Goal: Download file/media

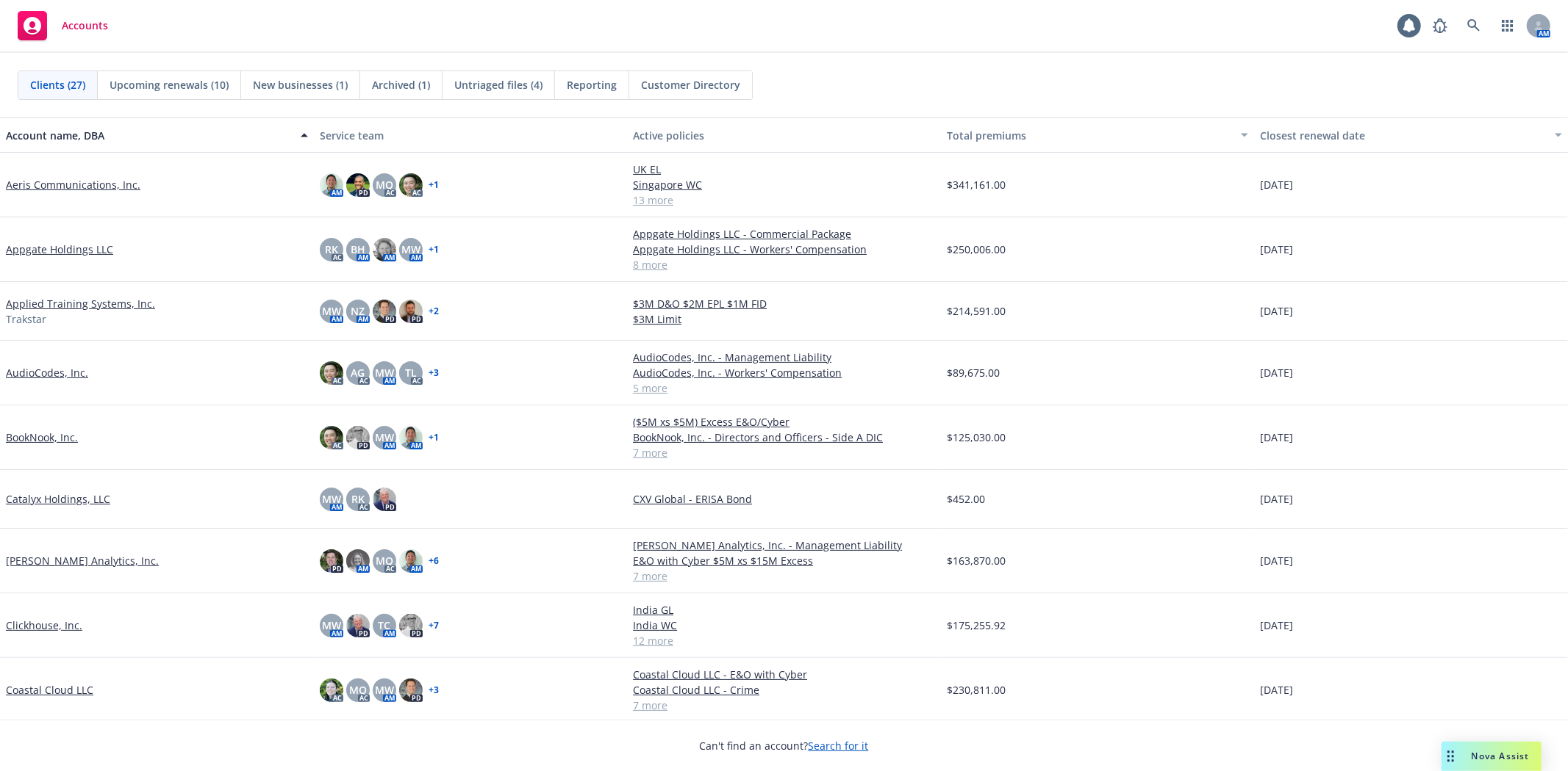
scroll to position [517, 0]
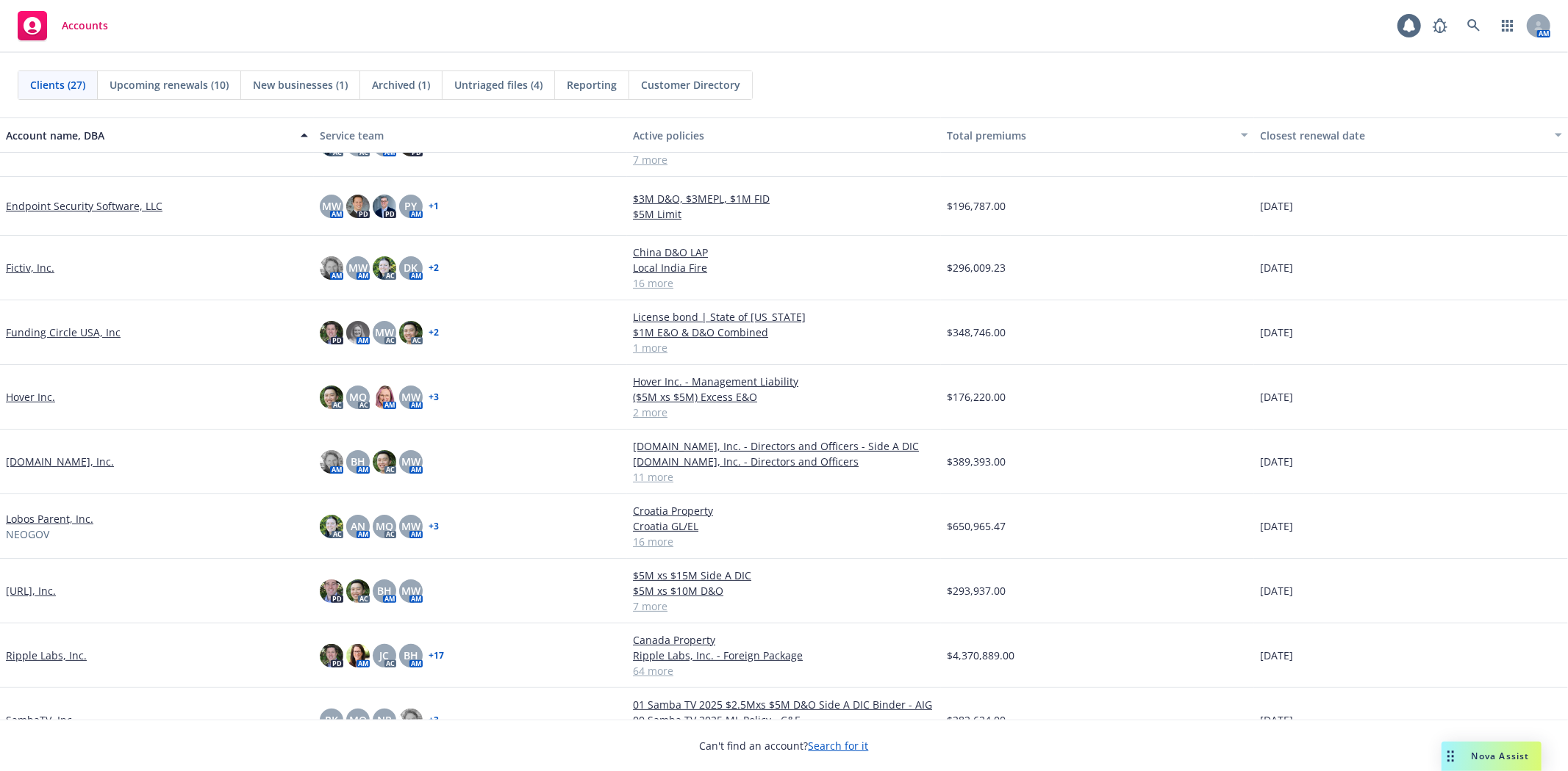
click at [65, 513] on link "Lobos Parent, Inc." at bounding box center [49, 519] width 88 height 16
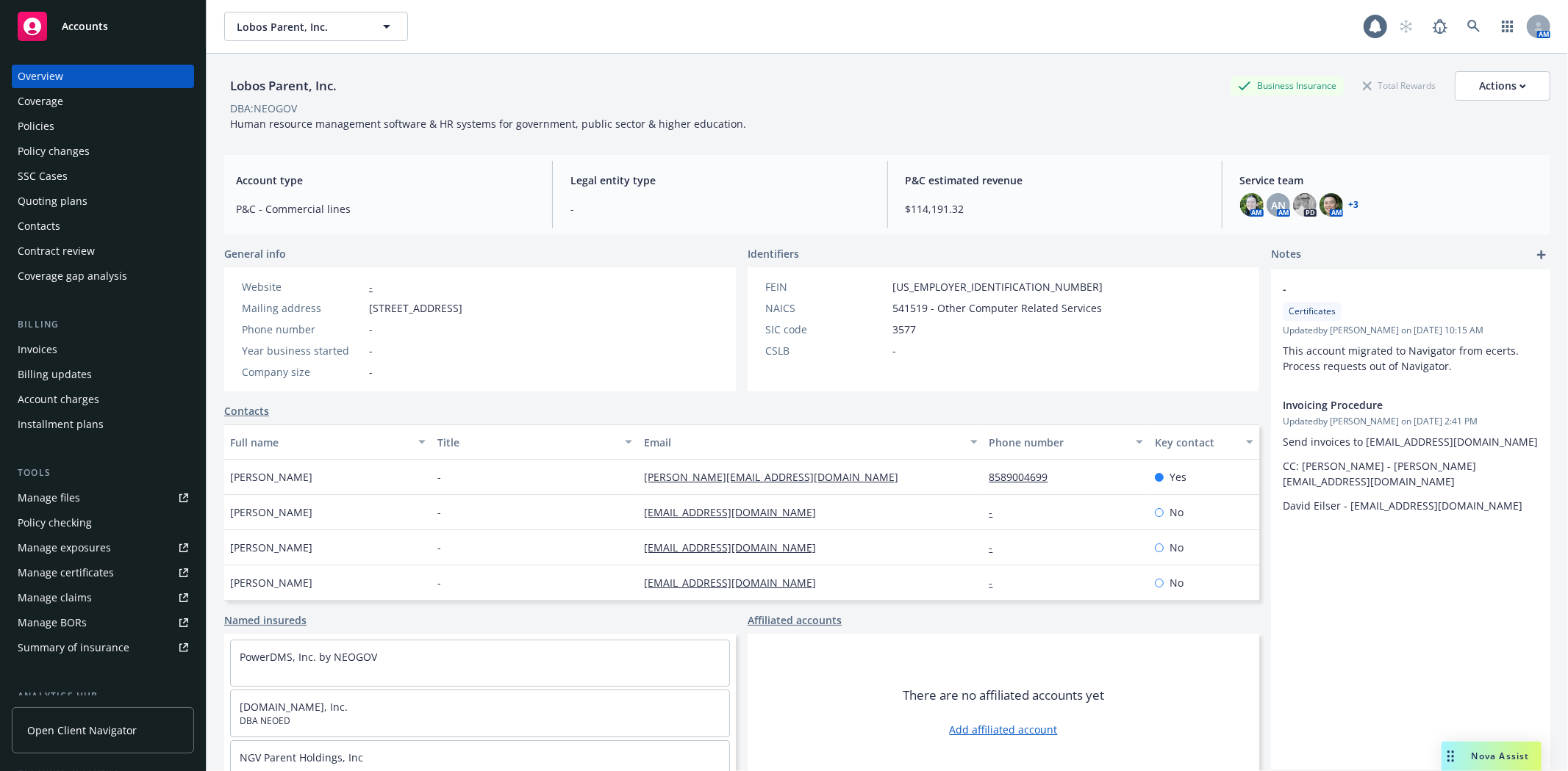
click at [82, 500] on link "Manage files" at bounding box center [102, 498] width 182 height 24
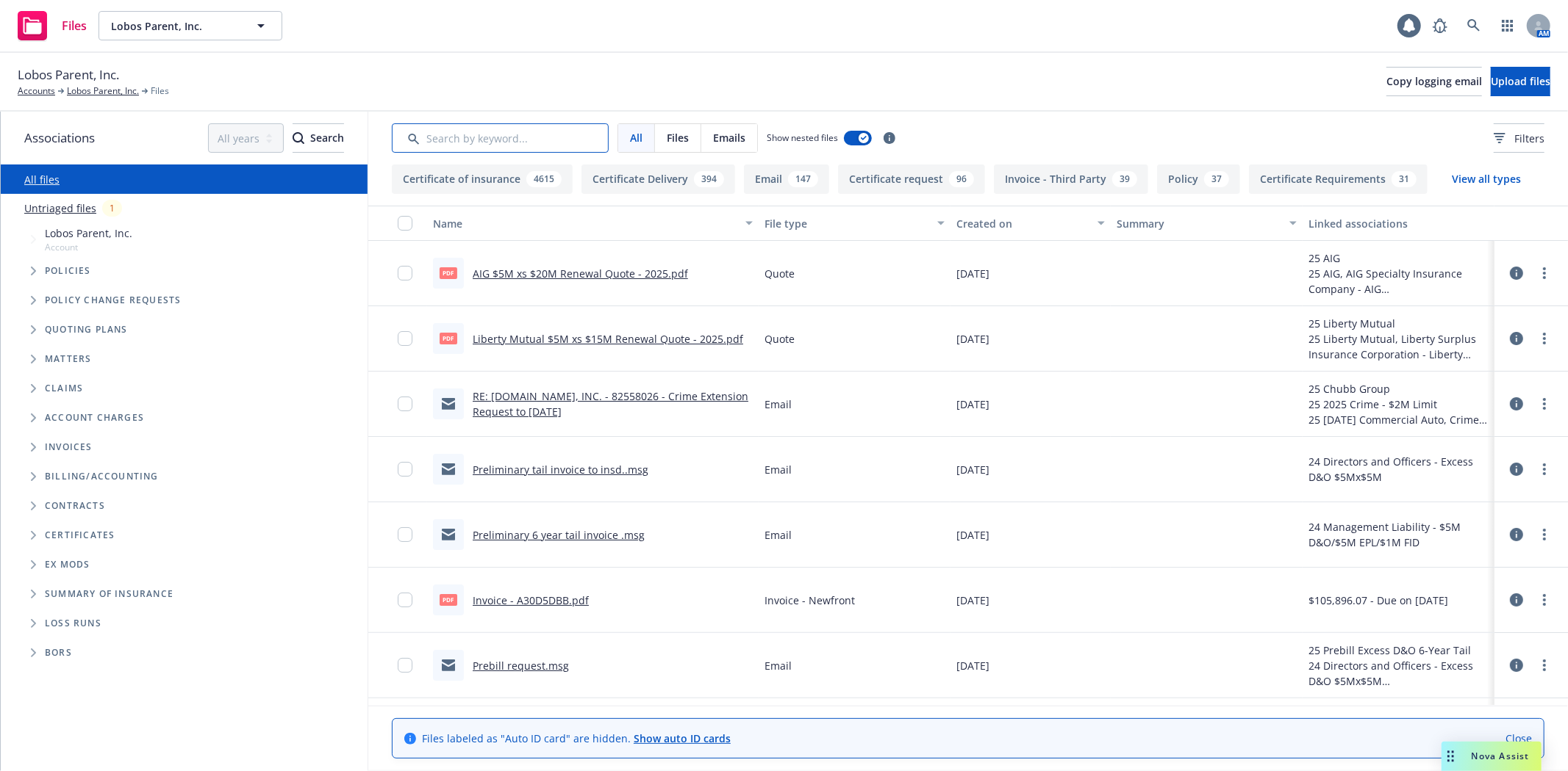
click at [479, 143] on input "Search by keyword..." at bounding box center [500, 138] width 217 height 30
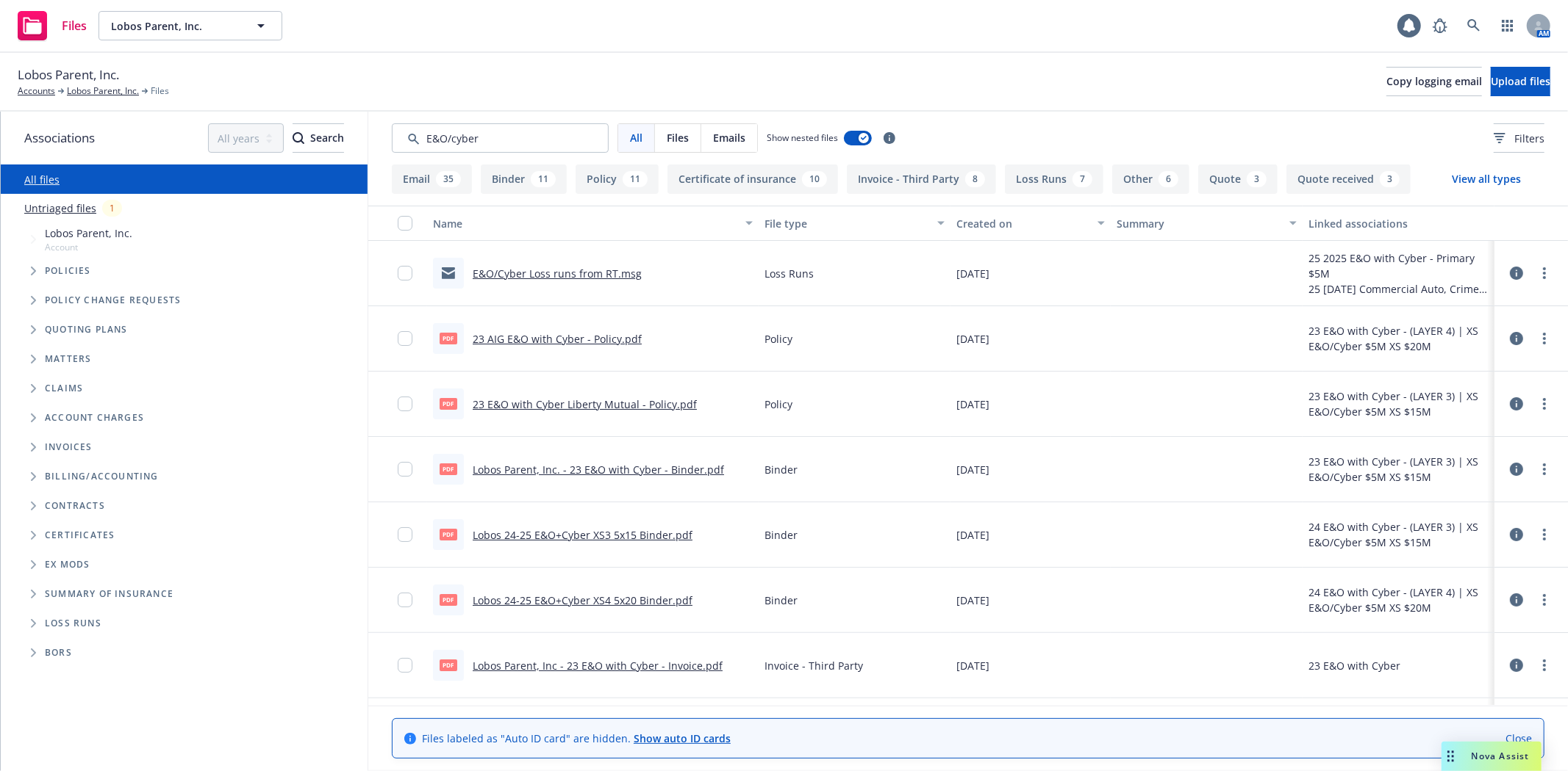
click at [937, 224] on icon "button" at bounding box center [940, 224] width 7 height 4
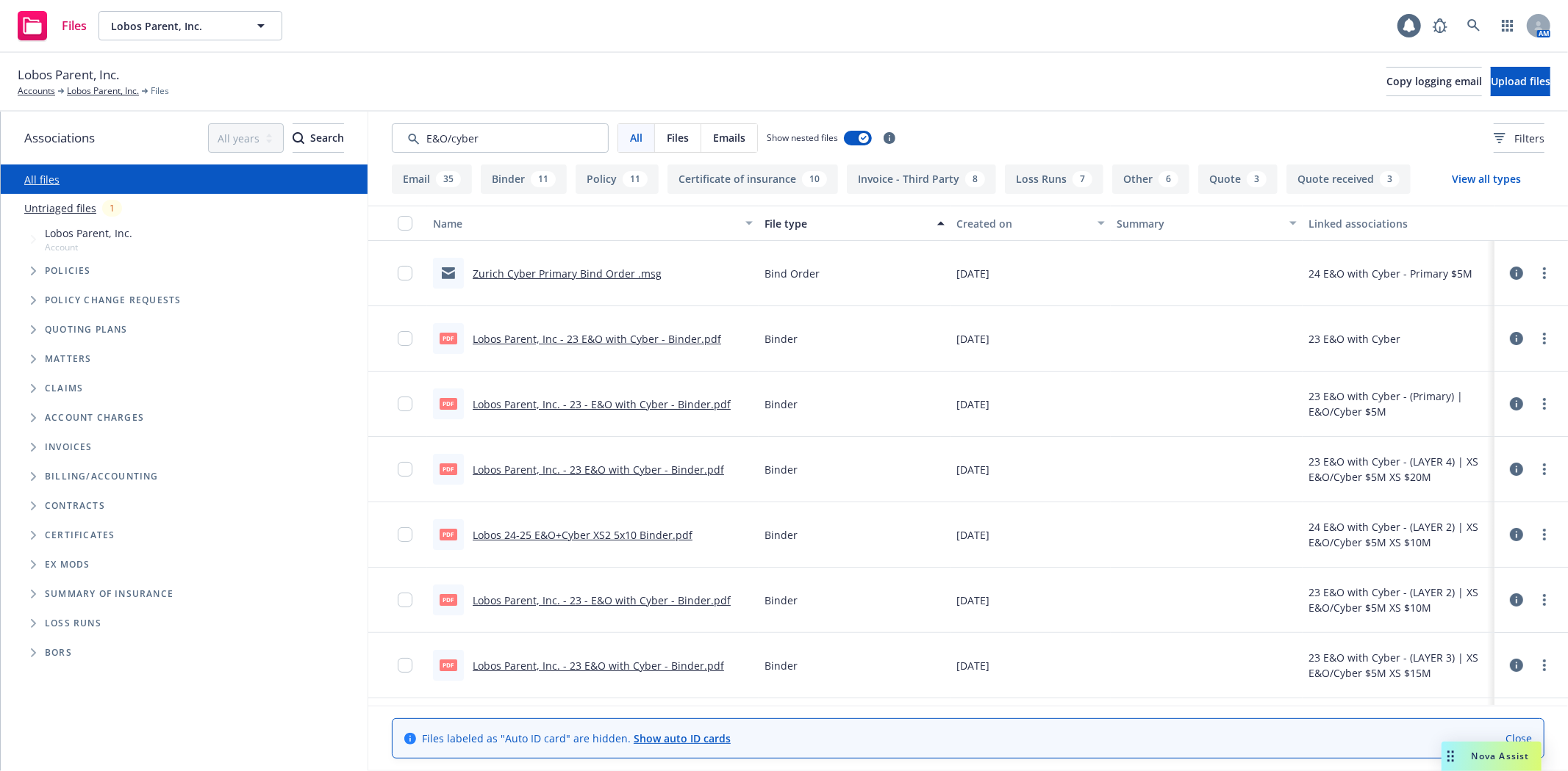
click at [937, 224] on icon "button" at bounding box center [940, 224] width 7 height 4
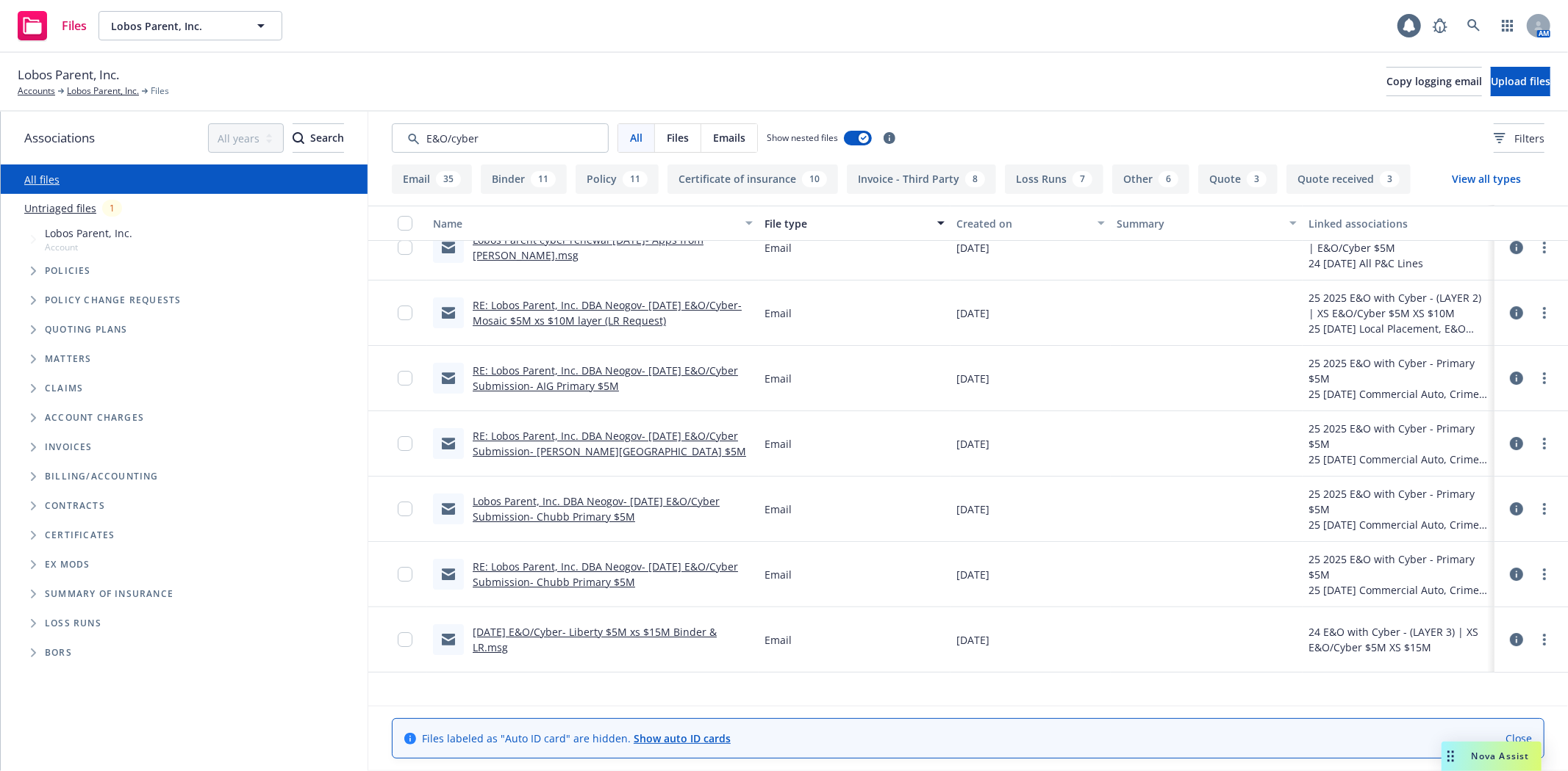
scroll to position [4124, 0]
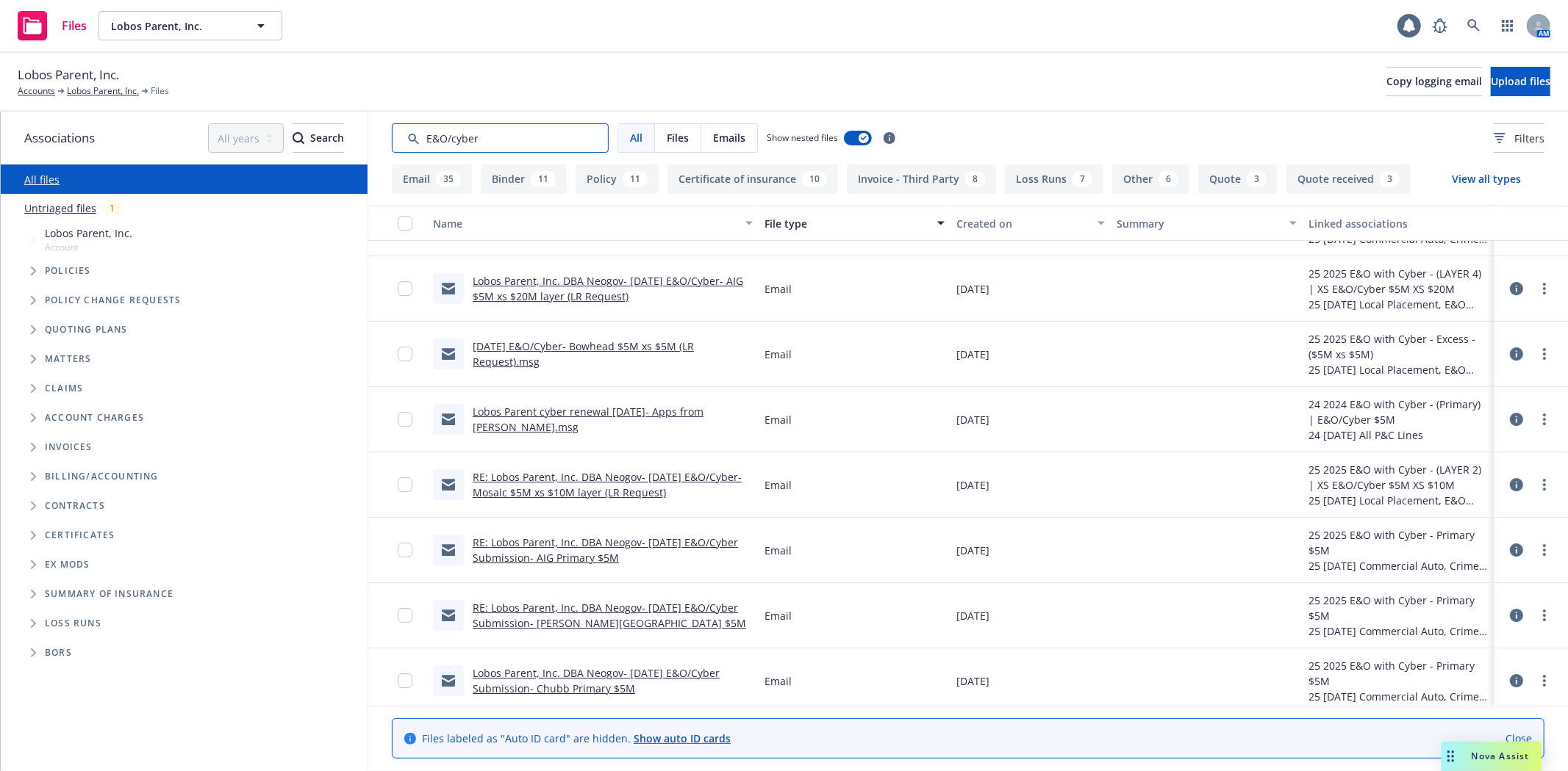
click at [499, 130] on input "Search by keyword..." at bounding box center [500, 138] width 217 height 30
drag, startPoint x: 499, startPoint y: 130, endPoint x: 262, endPoint y: 54, distance: 248.9
click at [253, 125] on div "Associations All years 2027 2026 2025 2024 2023 2022 2021 2020 2019 2018 2017 2…" at bounding box center [784, 441] width 1567 height 660
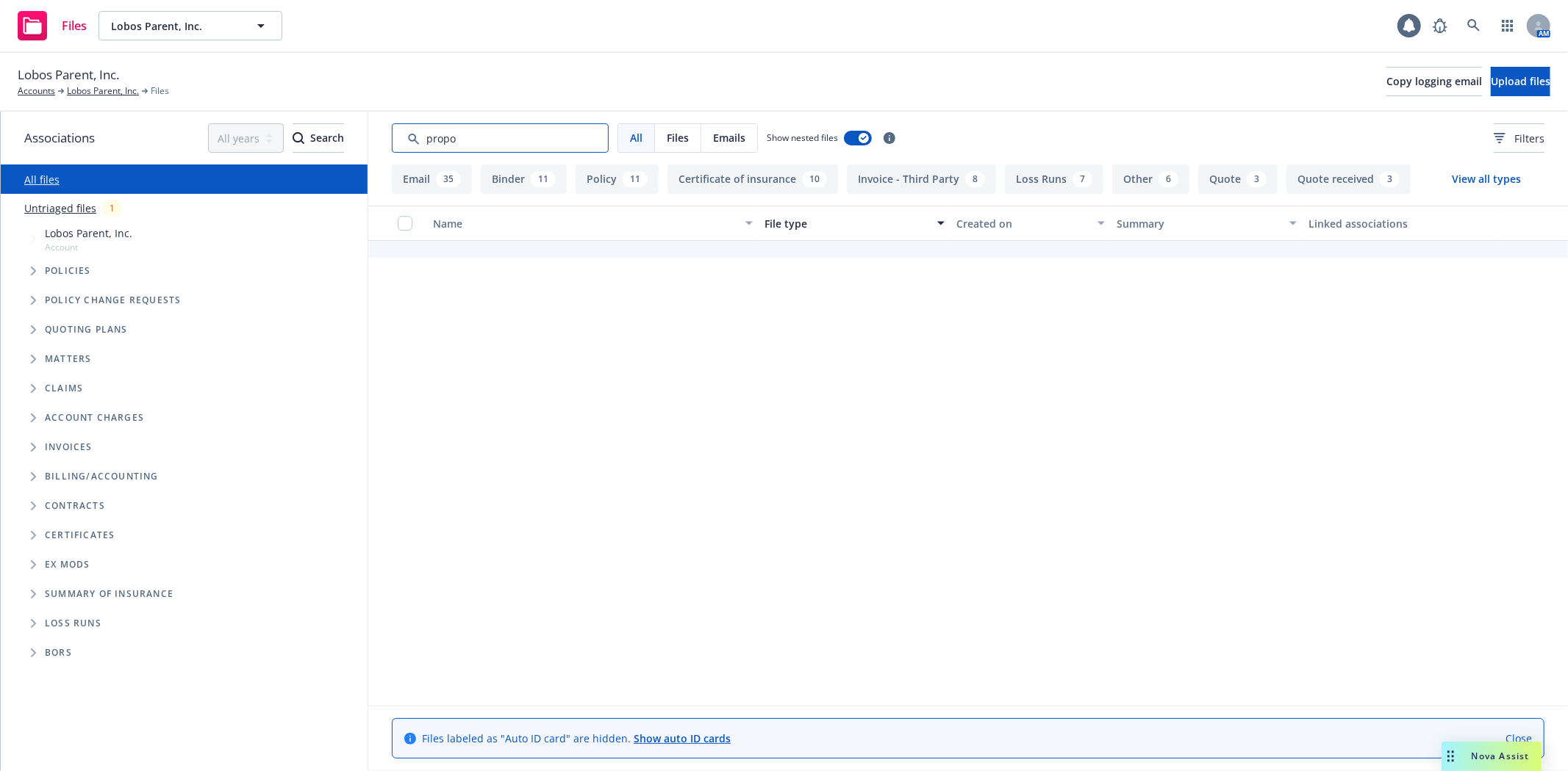
scroll to position [0, 0]
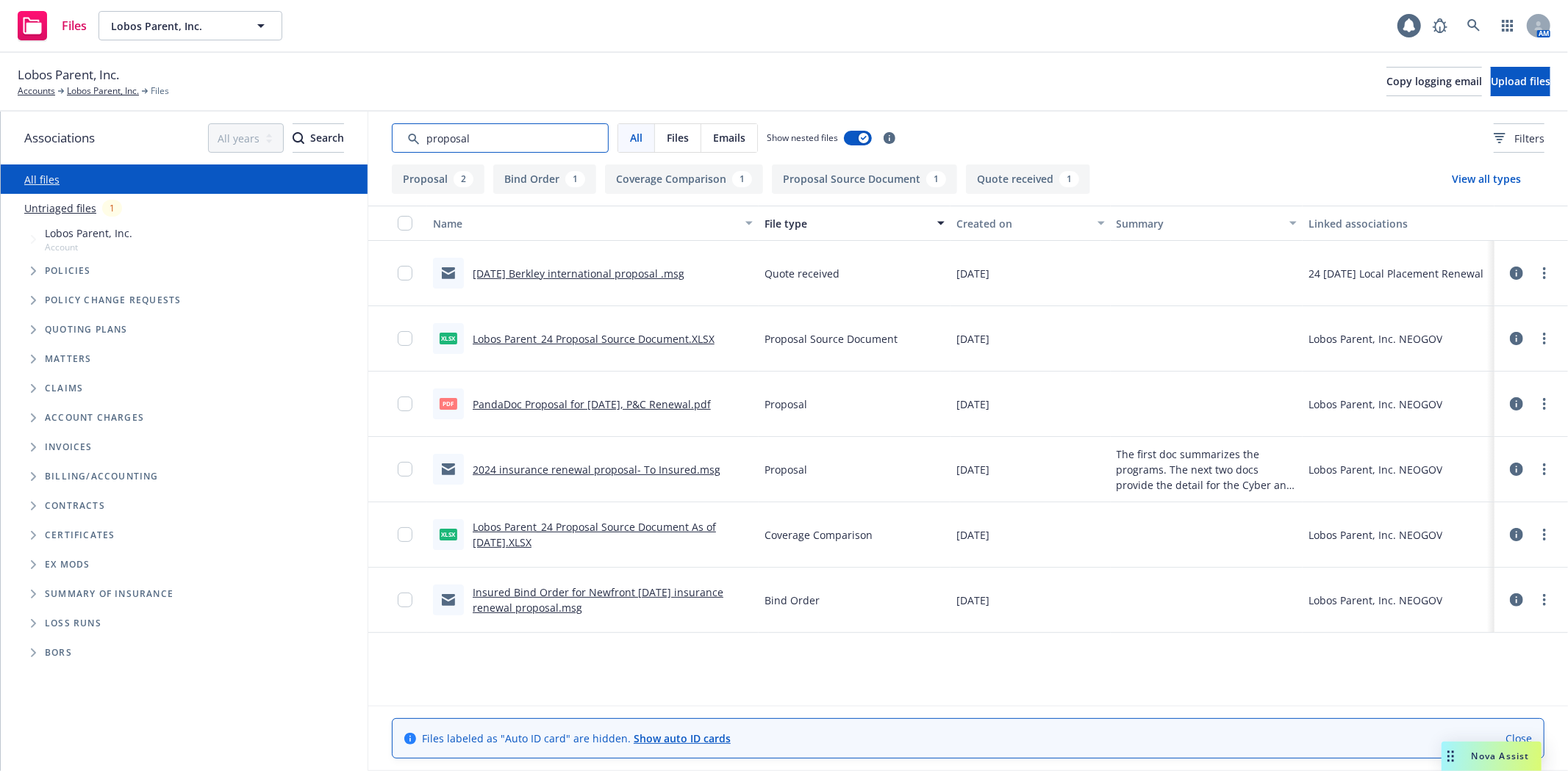
type input "proposal"
click at [586, 472] on link "2024 insurance renewal proposal- To Insured.msg" at bounding box center [596, 470] width 247 height 14
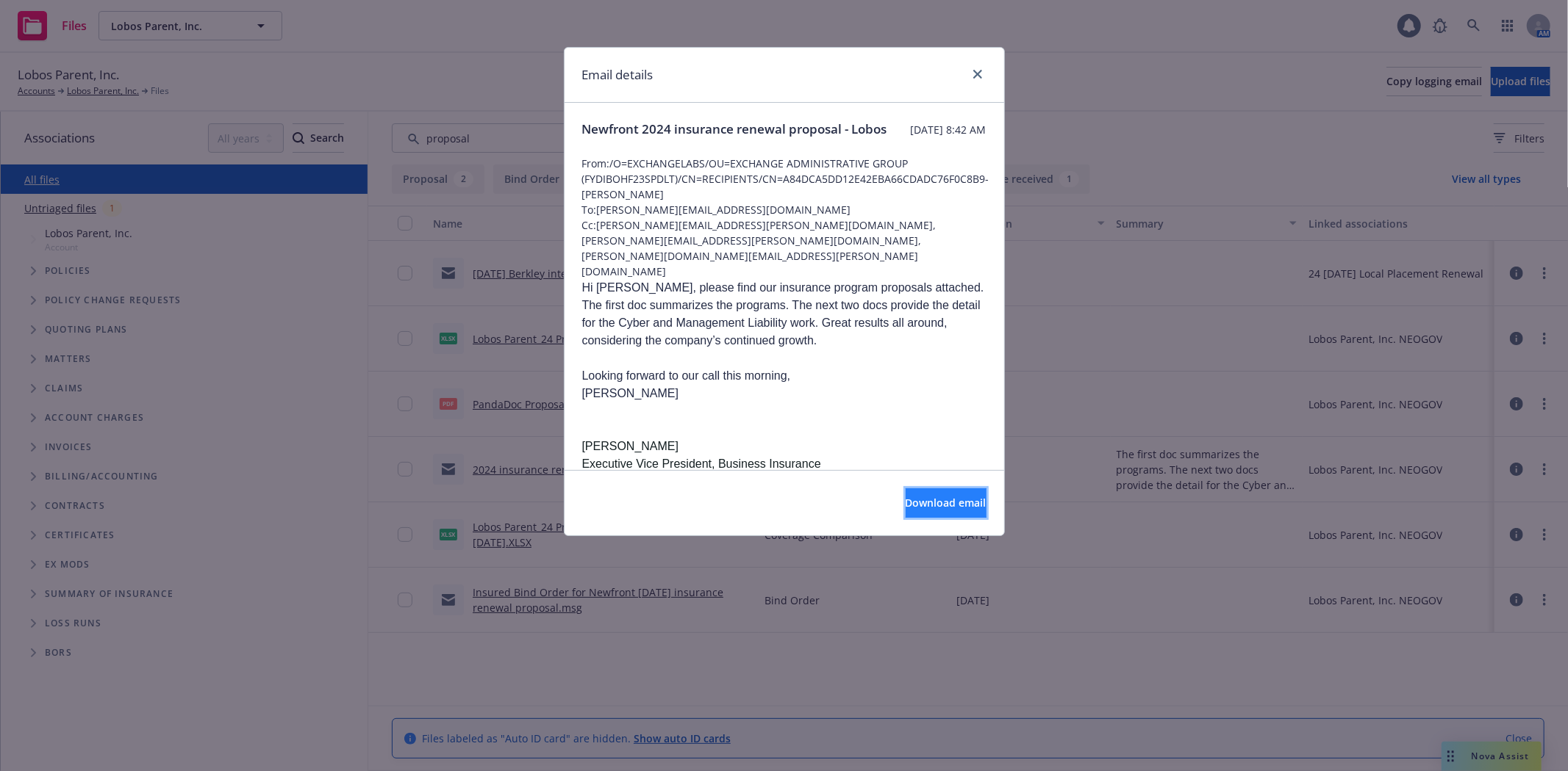
click at [939, 503] on span "Download email" at bounding box center [946, 503] width 81 height 14
